Goal: Information Seeking & Learning: Learn about a topic

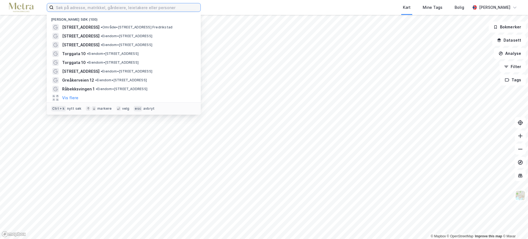
click at [145, 8] on input at bounding box center [127, 7] width 147 height 8
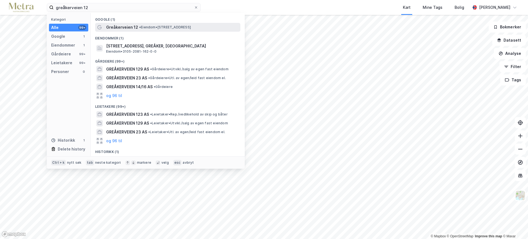
click at [130, 30] on span "Greåkerveien 12" at bounding box center [122, 27] width 32 height 7
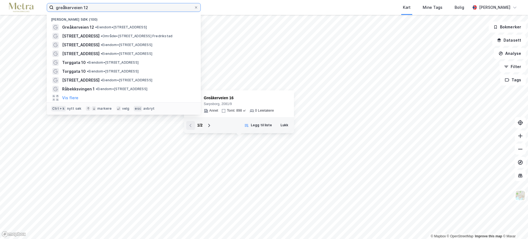
drag, startPoint x: 94, startPoint y: 7, endPoint x: 54, endPoint y: 10, distance: 39.2
click at [54, 10] on input "greåkerveien 12" at bounding box center [124, 7] width 140 height 8
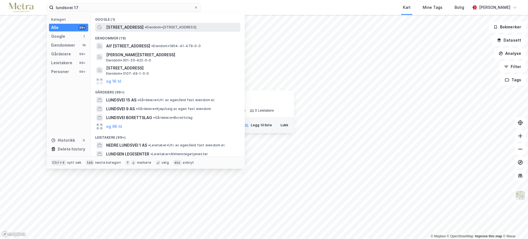
click at [117, 26] on span "[STREET_ADDRESS]" at bounding box center [124, 27] width 37 height 7
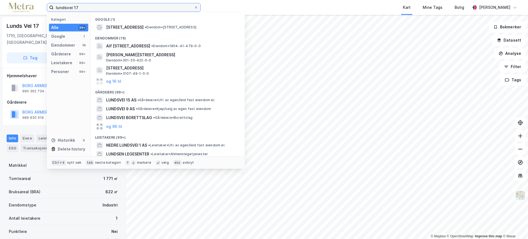
drag, startPoint x: 82, startPoint y: 7, endPoint x: 40, endPoint y: 7, distance: 42.4
click at [40, 7] on div "lundsvei 17 Kategori Alle 99+ Google 1 Eiendommer 19 Gårdeiere 99+ Leietakere 9…" at bounding box center [264, 7] width 528 height 15
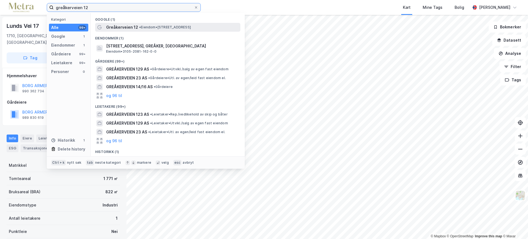
type input "greåkerveien 12"
click at [133, 28] on span "Greåkerveien 12" at bounding box center [122, 27] width 32 height 7
